Goal: Task Accomplishment & Management: Manage account settings

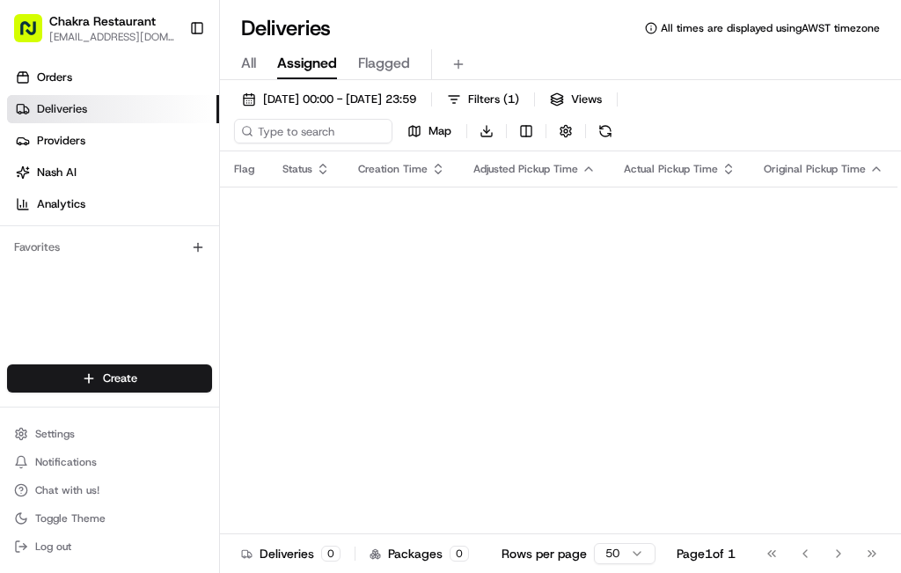
click at [126, 84] on link "Orders" at bounding box center [113, 77] width 212 height 28
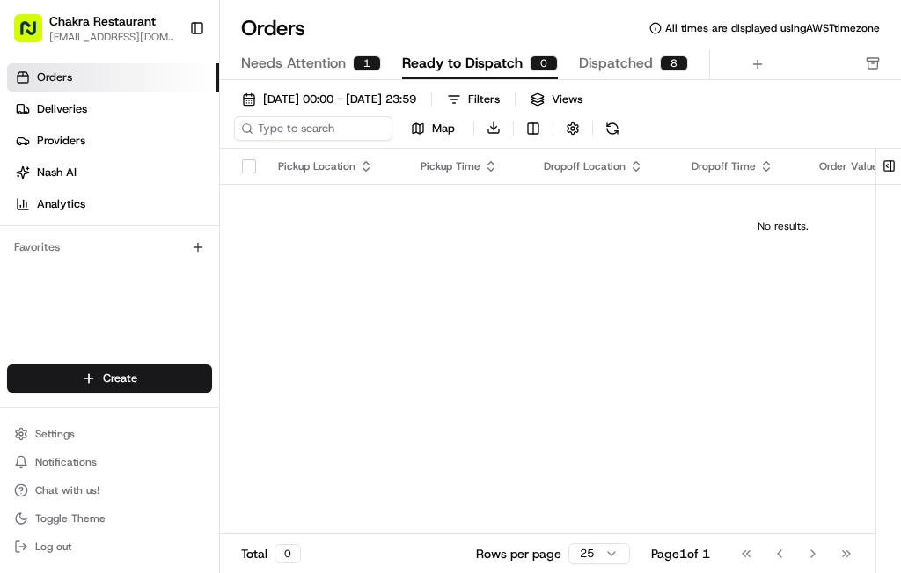
click at [338, 69] on span "Needs Attention" at bounding box center [293, 63] width 105 height 21
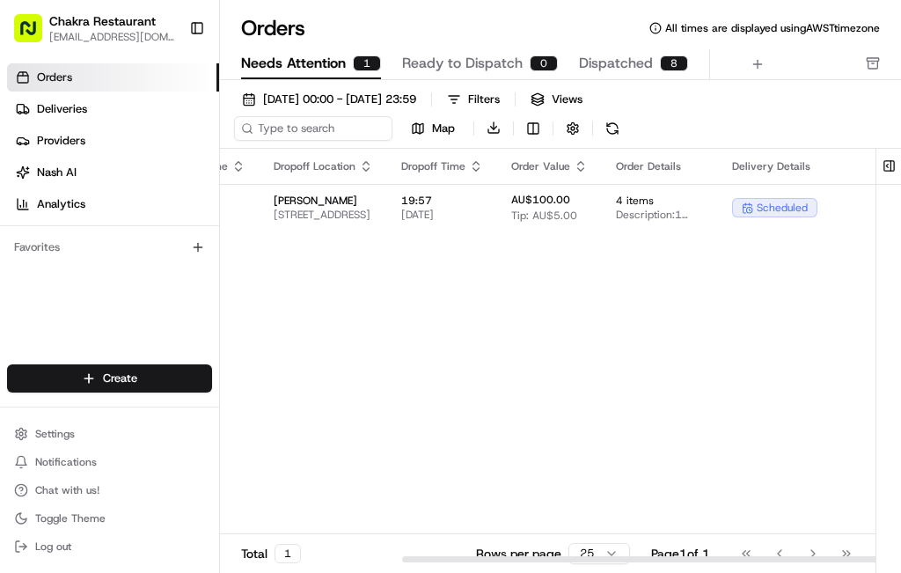
scroll to position [0, 608]
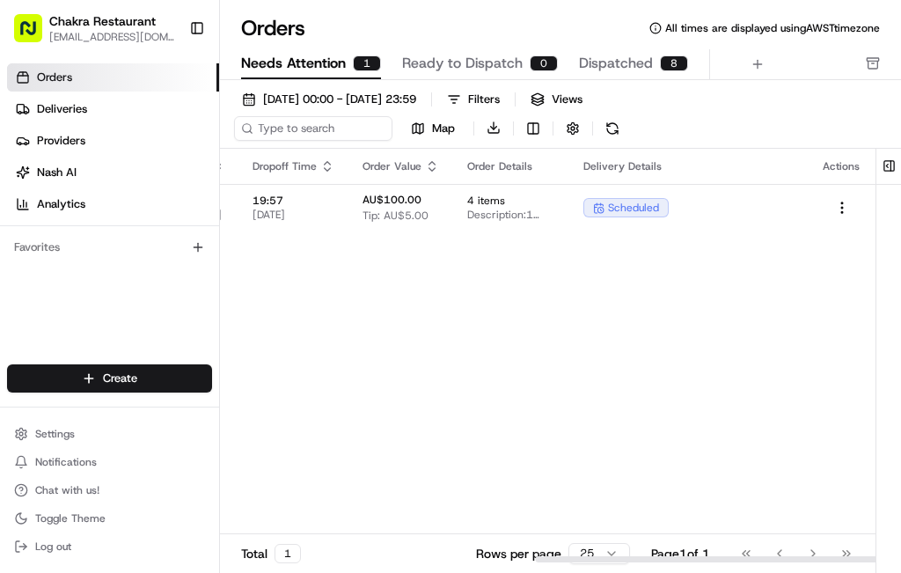
click at [844, 208] on html "Chakra Restaurant [EMAIL_ADDRESS][DOMAIN_NAME] Toggle Sidebar Orders Deliveries…" at bounding box center [450, 286] width 901 height 573
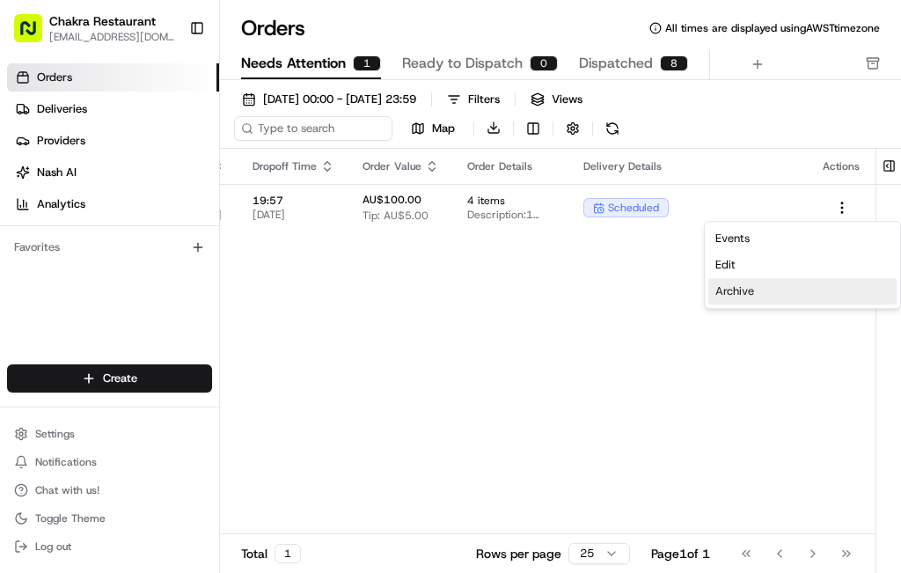
click at [760, 289] on div "Archive" at bounding box center [802, 291] width 188 height 26
